Goal: Task Accomplishment & Management: Complete application form

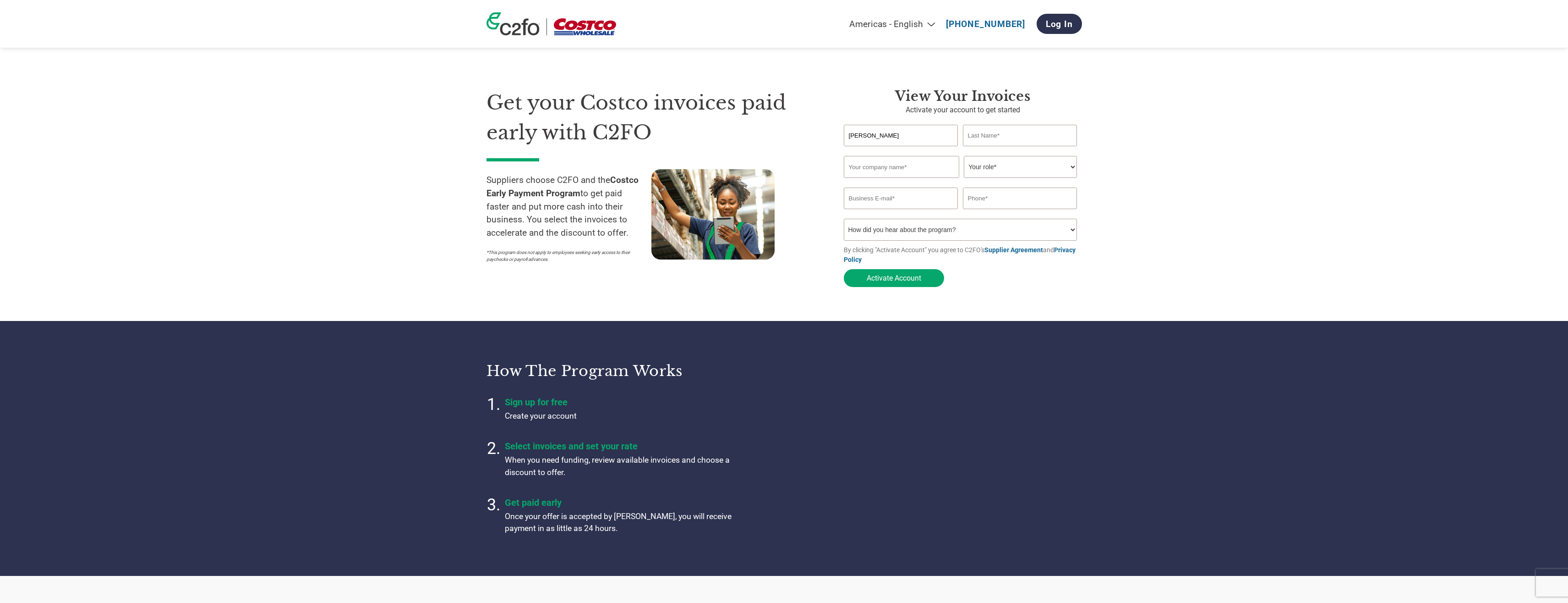
type input "[PERSON_NAME]"
type input "All"
type input "[PERSON_NAME]"
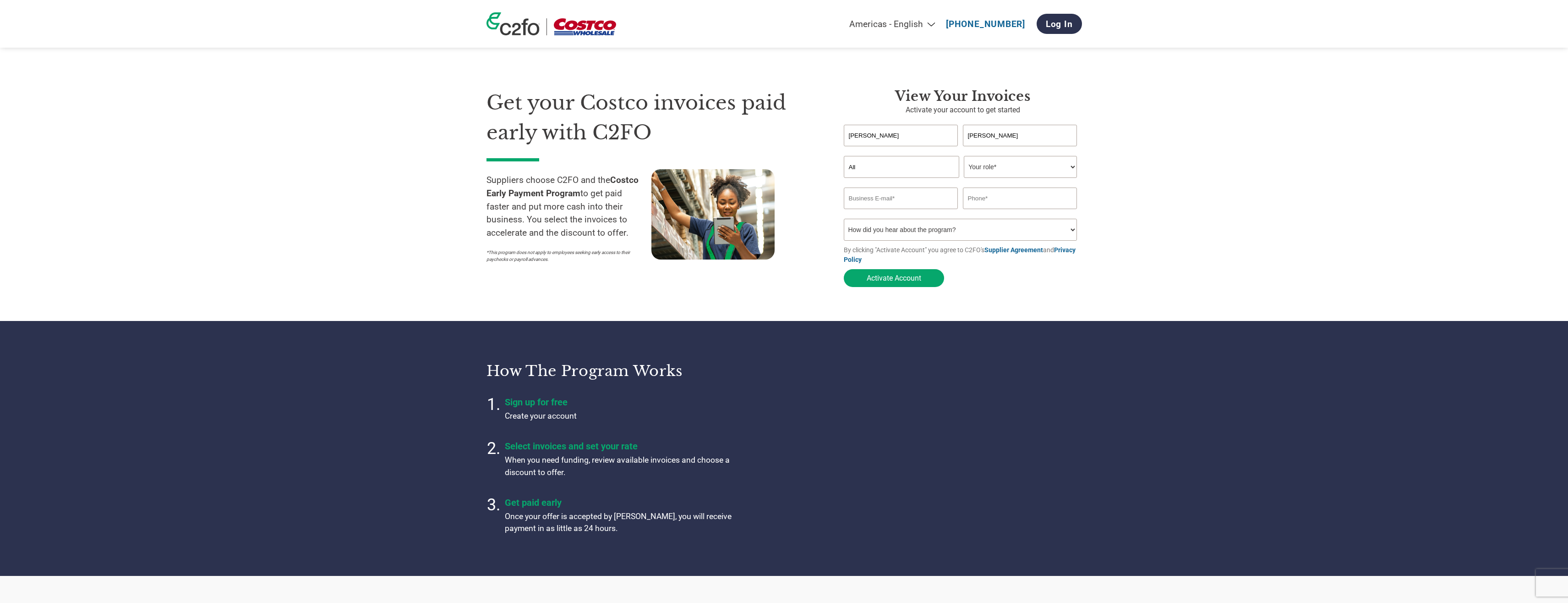
type input "All Occasions fulfilment limited"
type input "[PERSON_NAME][EMAIL_ADDRESS][DOMAIN_NAME]"
type input "07957586540"
select select "CEO"
click option "CEO" at bounding box center [0, 0] width 0 height 0
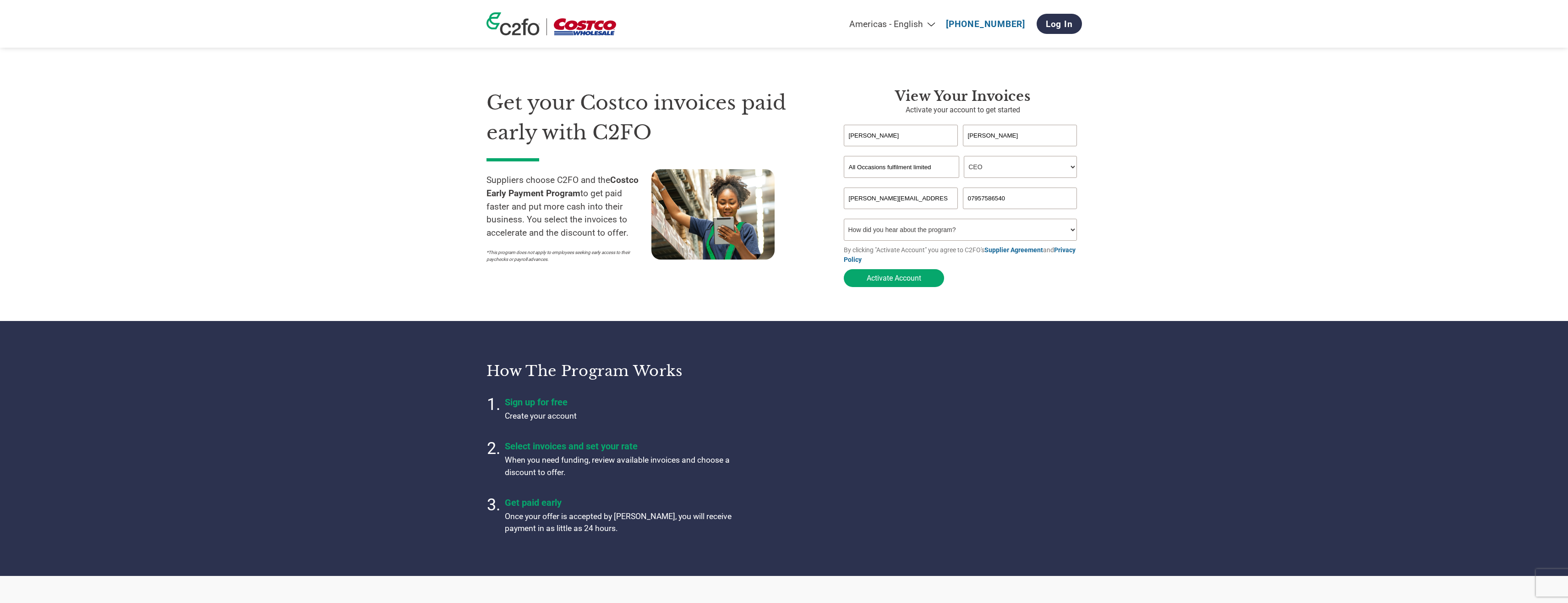
click at [844, 219] on select "How did you hear about the program? Received a letter Email Social Media Online…" at bounding box center [961, 230] width 234 height 22
select select "Email"
click option "Email" at bounding box center [0, 0] width 0 height 0
click at [885, 287] on button "Activate Account" at bounding box center [894, 278] width 100 height 18
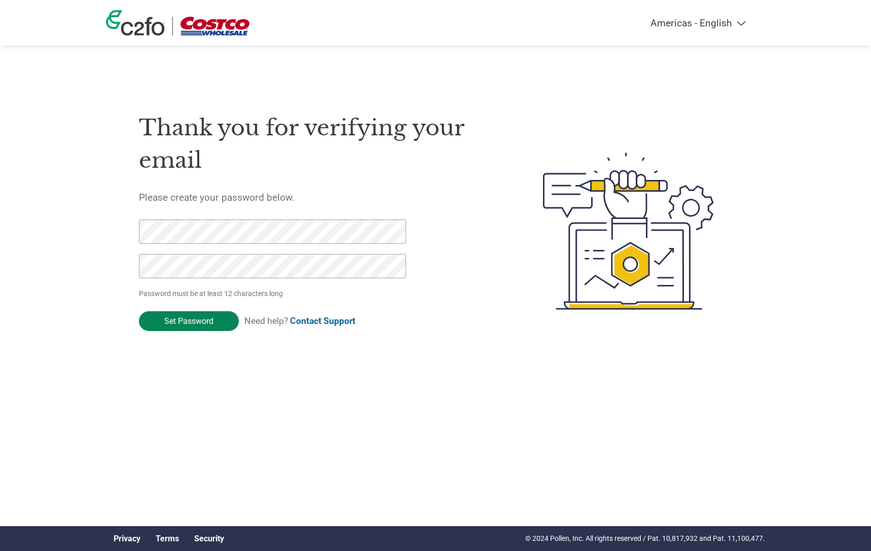
click at [173, 325] on input "Set Password" at bounding box center [189, 321] width 100 height 20
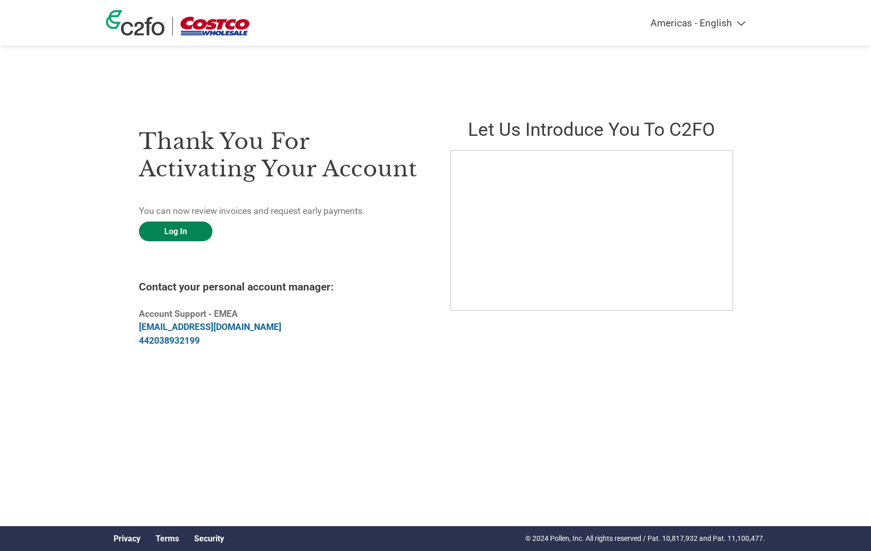
click at [178, 232] on link "Log In" at bounding box center [176, 232] width 74 height 20
